Goal: Transaction & Acquisition: Book appointment/travel/reservation

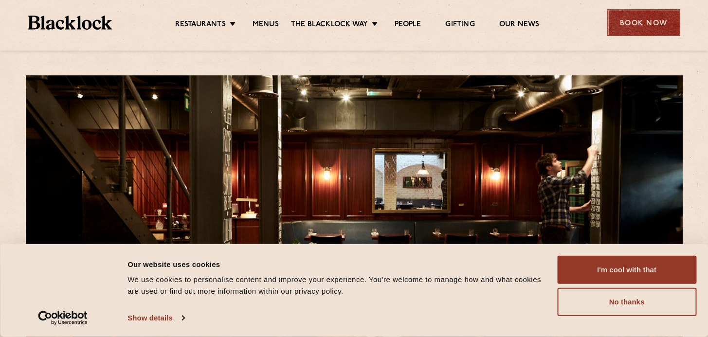
click at [649, 14] on div "Book Now" at bounding box center [643, 22] width 73 height 27
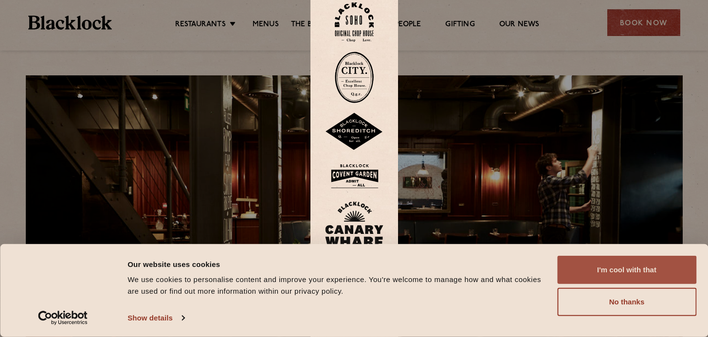
click at [590, 271] on button "I'm cool with that" at bounding box center [626, 270] width 139 height 28
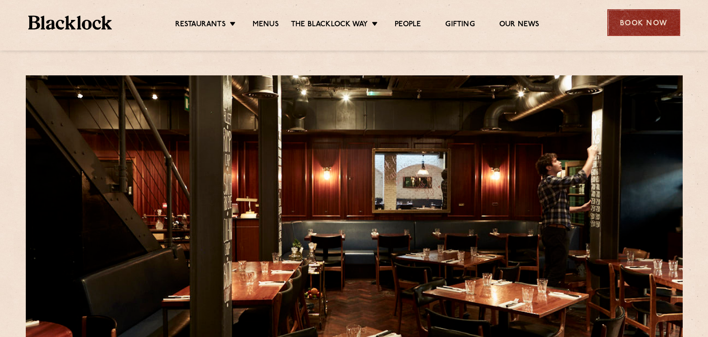
click at [626, 17] on div "Book Now" at bounding box center [643, 22] width 73 height 27
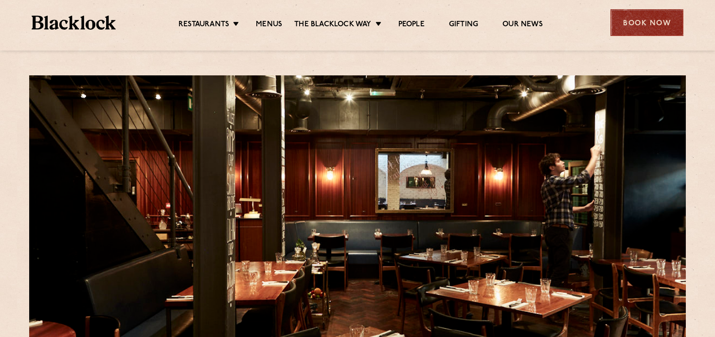
click at [638, 29] on div "Book Now" at bounding box center [647, 22] width 73 height 27
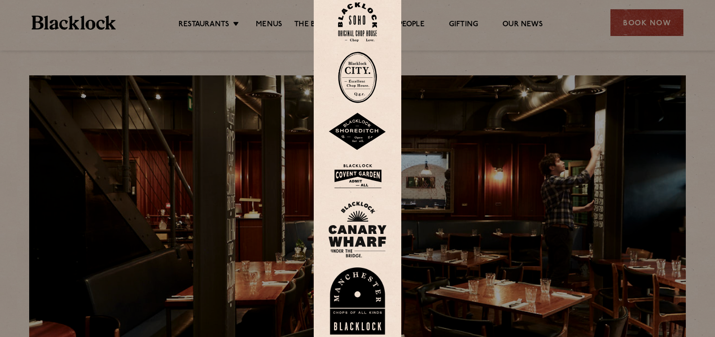
click at [356, 12] on img at bounding box center [357, 21] width 39 height 39
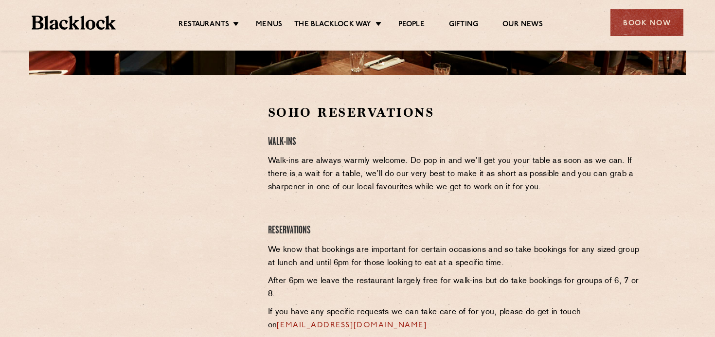
scroll to position [276, 0]
